Goal: Find specific page/section: Find specific page/section

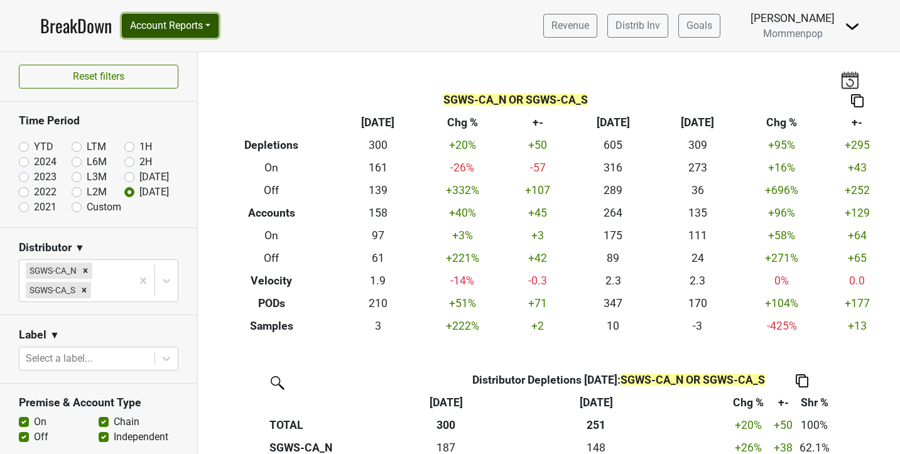
click at [151, 37] on button "Account Reports" at bounding box center [170, 26] width 97 height 24
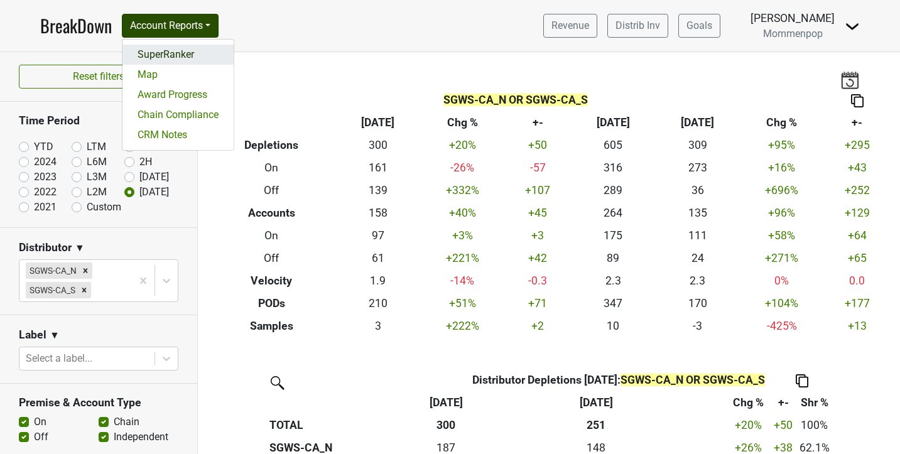
click at [153, 50] on link "SuperRanker" at bounding box center [177, 55] width 111 height 20
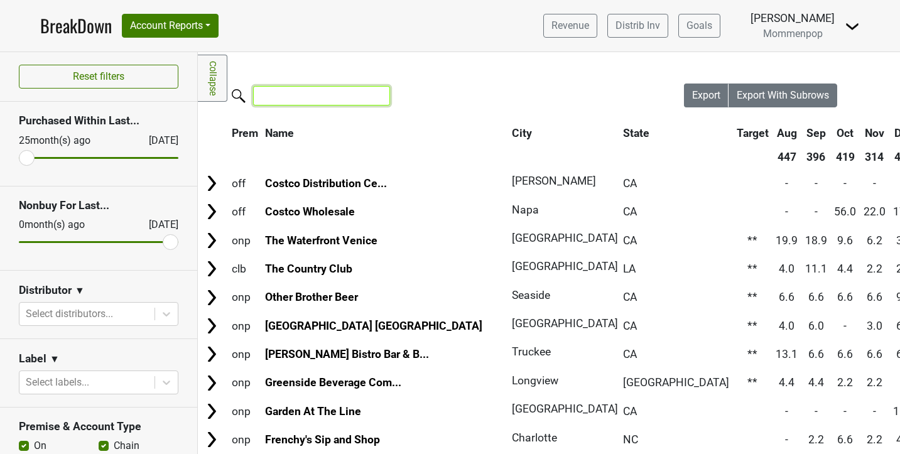
click at [302, 101] on input "search" at bounding box center [321, 95] width 137 height 19
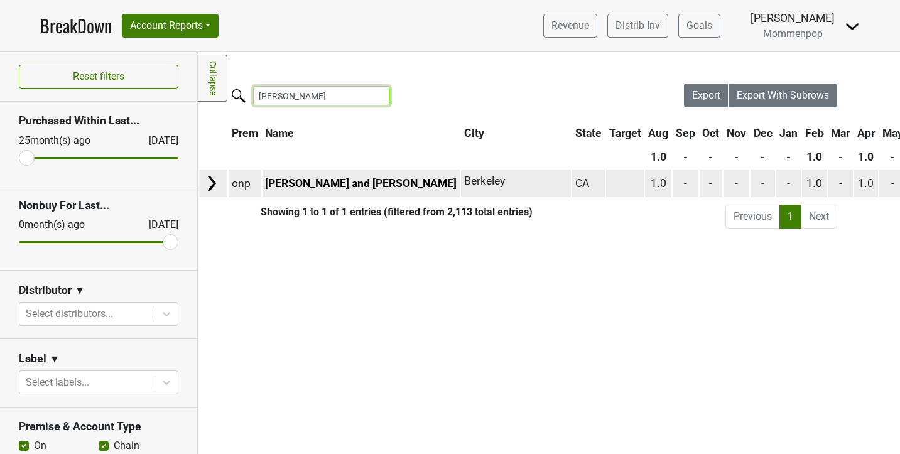
type input "tupper"
click at [312, 178] on link "Tupper and Reed" at bounding box center [361, 183] width 192 height 13
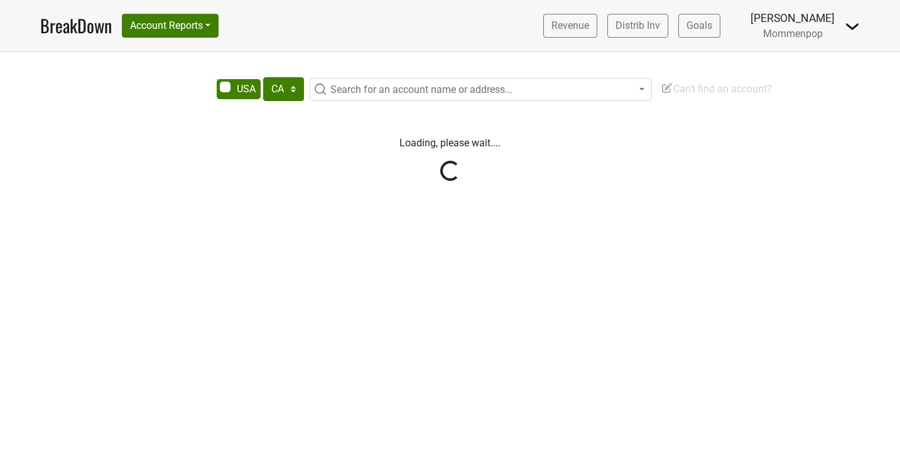
select select "CA"
